Goal: Information Seeking & Learning: Check status

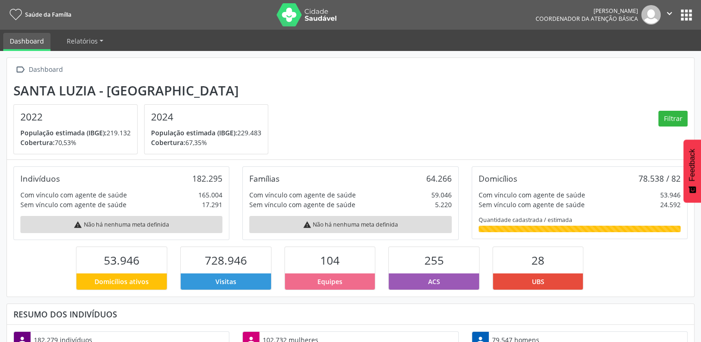
click at [684, 12] on button "apps" at bounding box center [686, 15] width 16 height 16
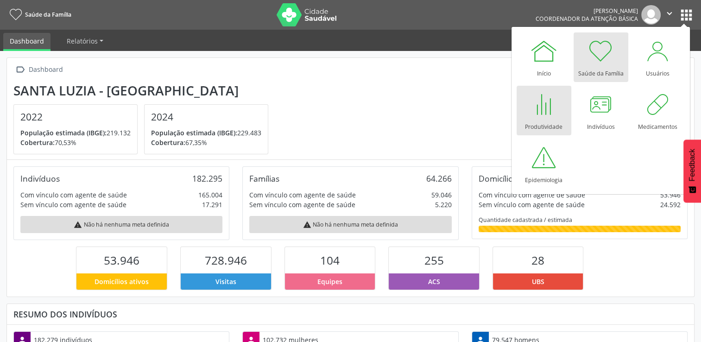
click at [545, 110] on div at bounding box center [544, 104] width 28 height 28
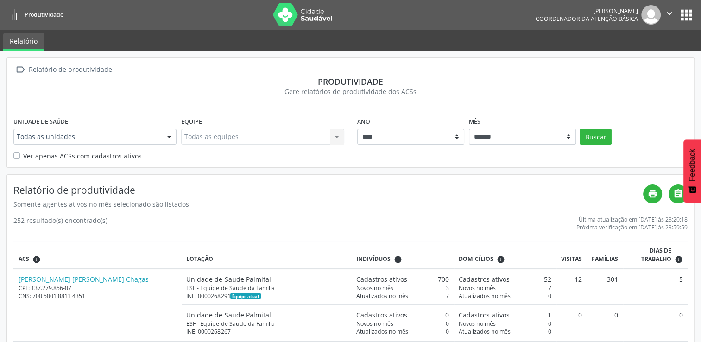
click at [171, 136] on div at bounding box center [169, 137] width 14 height 16
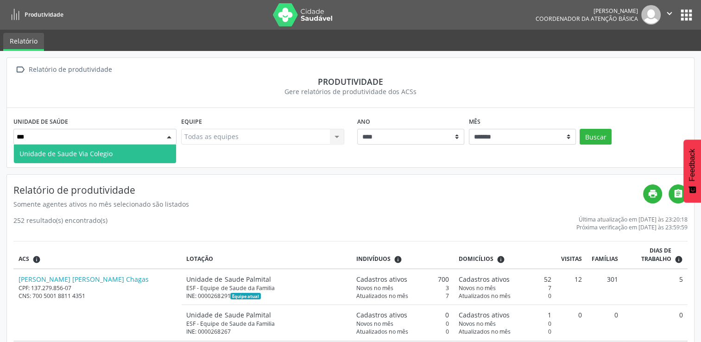
click at [152, 146] on span "Unidade de Saude Via Colegio" at bounding box center [95, 153] width 162 height 19
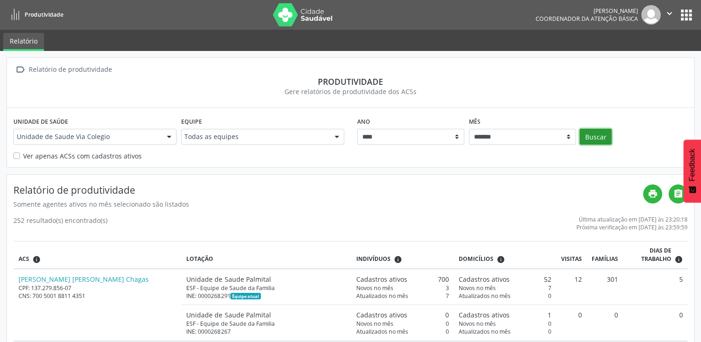
click at [594, 136] on button "Buscar" at bounding box center [595, 137] width 32 height 16
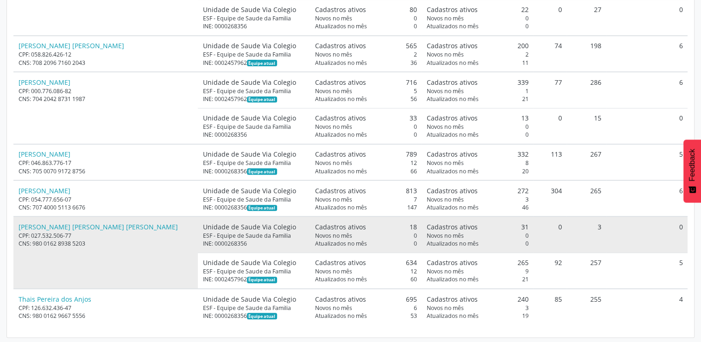
scroll to position [322, 0]
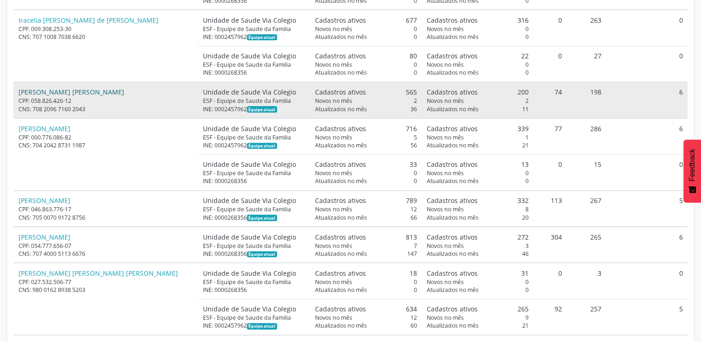
click at [71, 90] on link "Lucas Luiz Goncalves de Souza" at bounding box center [72, 92] width 106 height 9
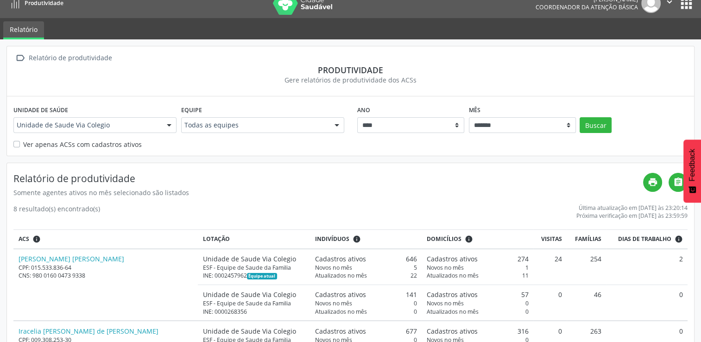
scroll to position [0, 0]
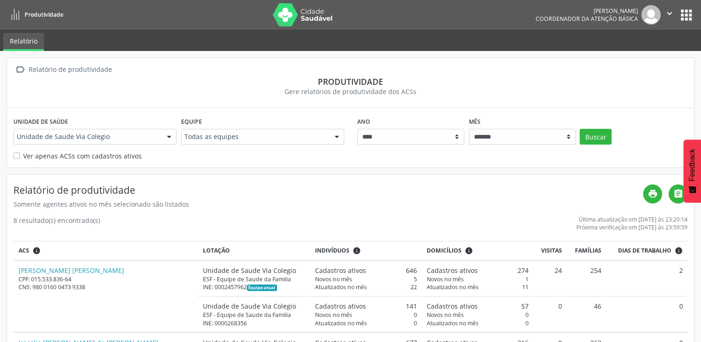
click at [171, 138] on div at bounding box center [169, 137] width 14 height 16
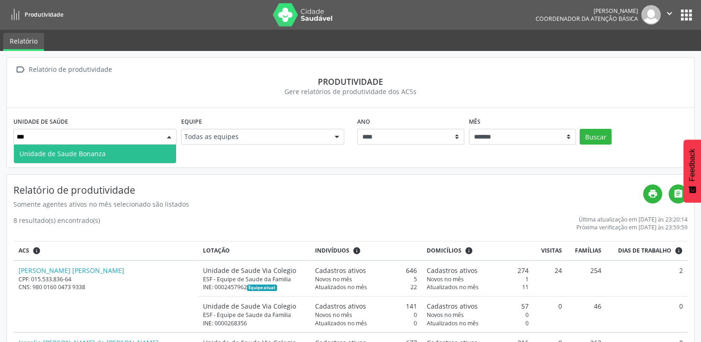
type input "****"
click at [147, 156] on span "Unidade de Saude Bonanza" at bounding box center [95, 153] width 162 height 19
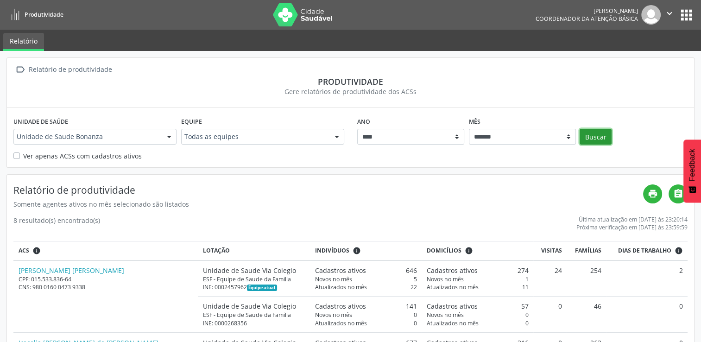
click at [594, 132] on button "Buscar" at bounding box center [595, 137] width 32 height 16
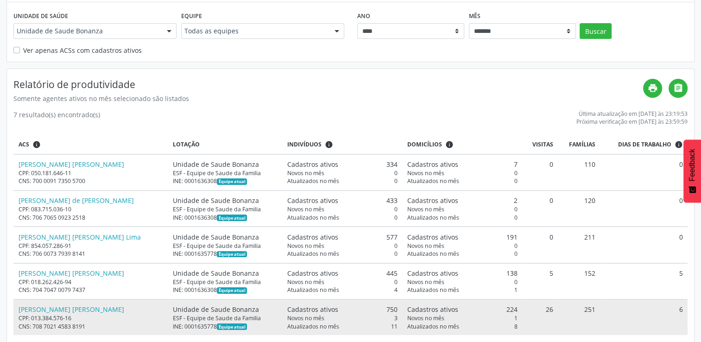
scroll to position [117, 0]
